Goal: Obtain resource: Download file/media

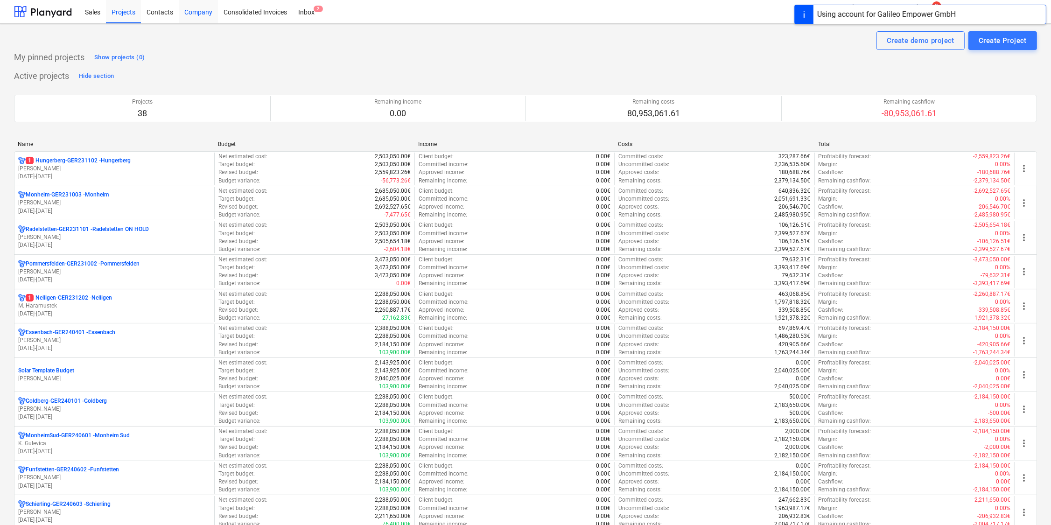
click at [191, 12] on div "Company" at bounding box center [198, 12] width 39 height 24
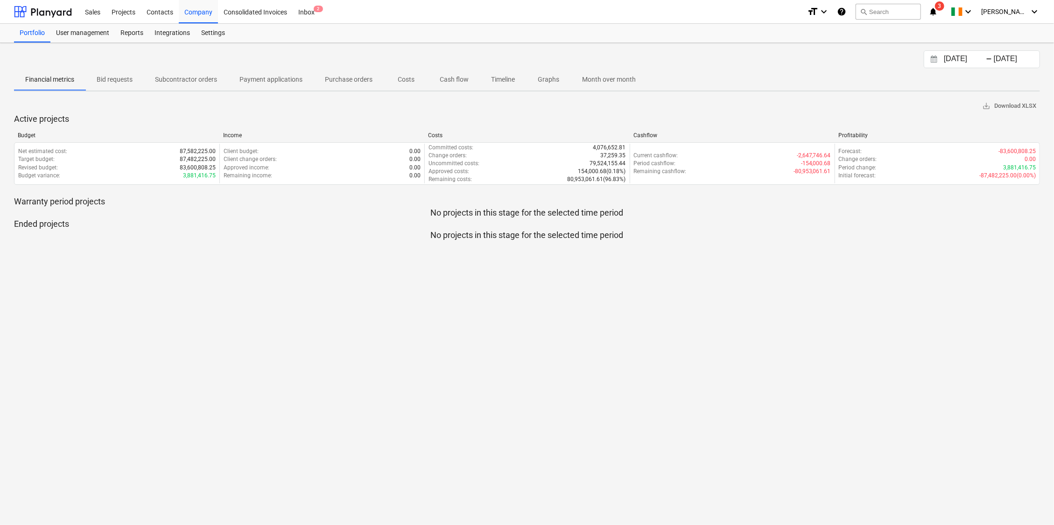
click at [403, 81] on p "Costs" at bounding box center [406, 80] width 22 height 10
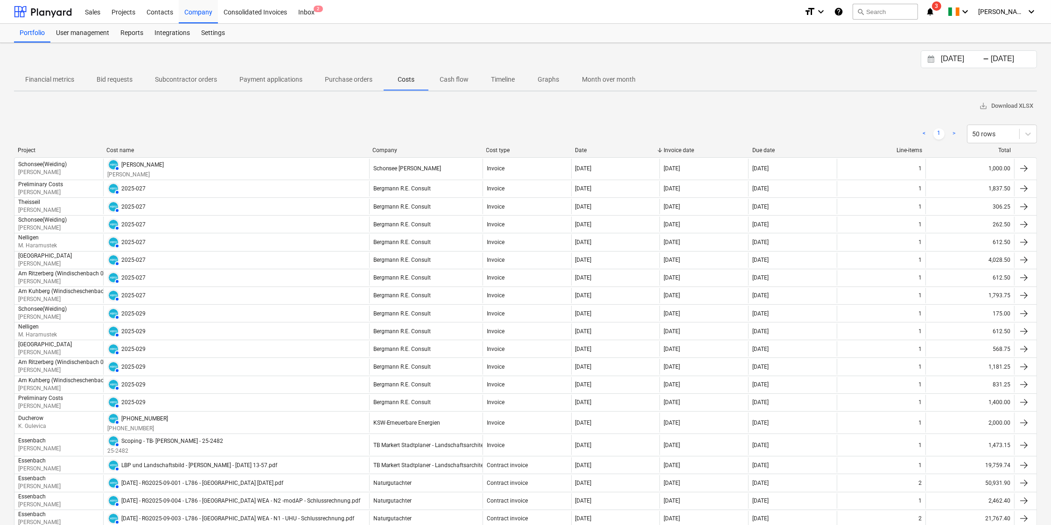
click at [960, 60] on input "[DATE]" at bounding box center [963, 59] width 48 height 13
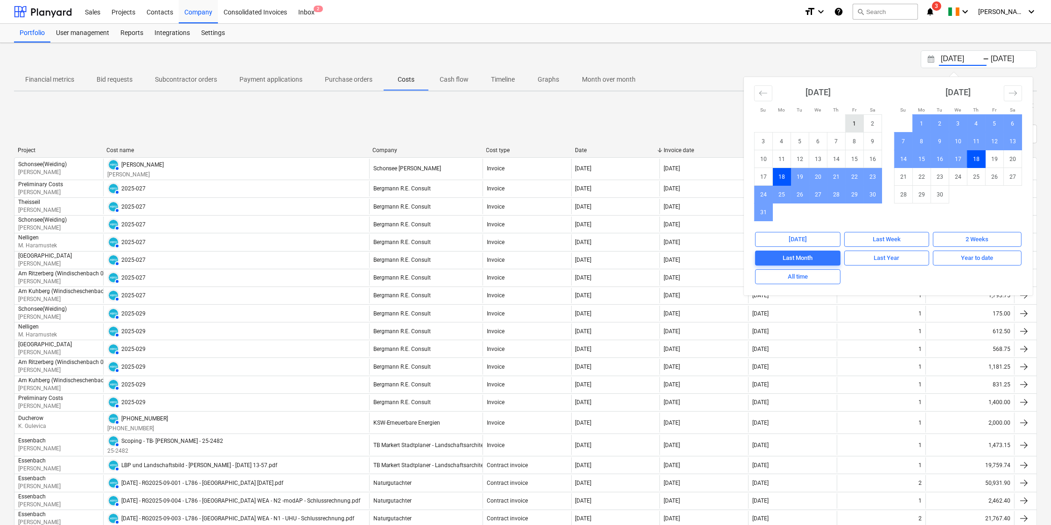
click at [855, 122] on td "1" at bounding box center [855, 124] width 18 height 18
type input "[DATE]"
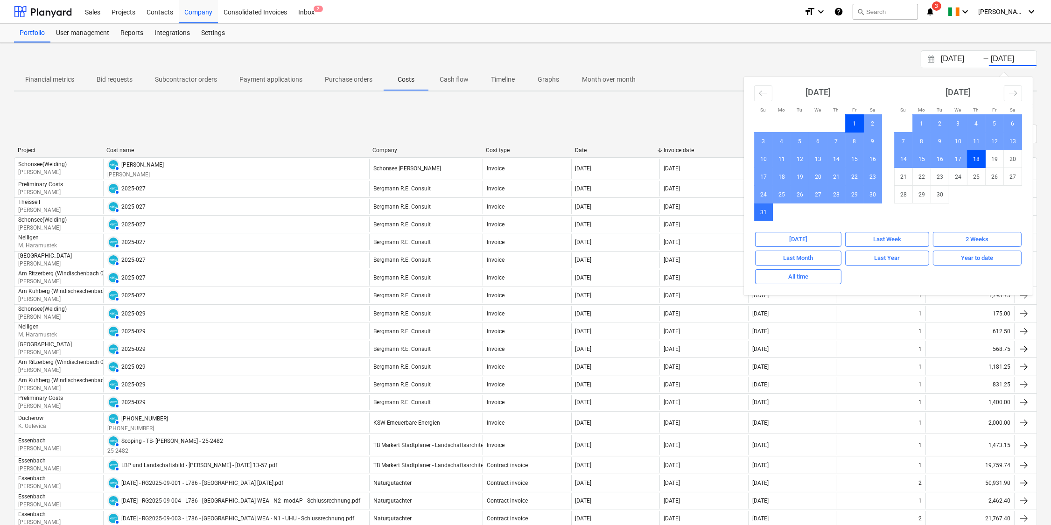
click at [766, 213] on td "31" at bounding box center [764, 212] width 18 height 18
type input "[DATE]"
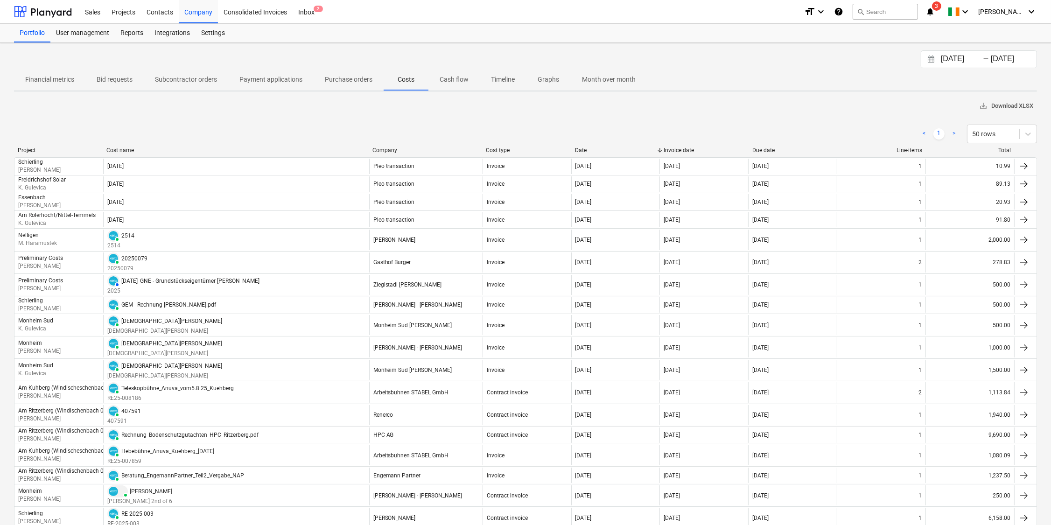
click at [1010, 106] on span "save_alt Download XLSX" at bounding box center [1006, 106] width 54 height 11
